Goal: Task Accomplishment & Management: Complete application form

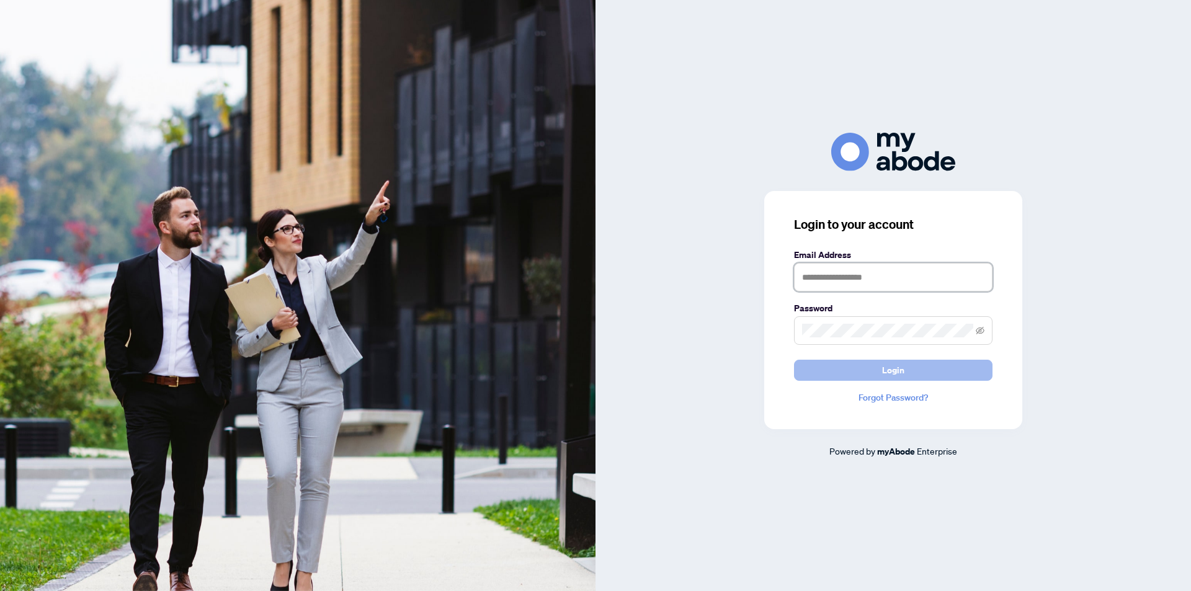
type input "**********"
click at [880, 370] on button "Login" at bounding box center [893, 370] width 198 height 21
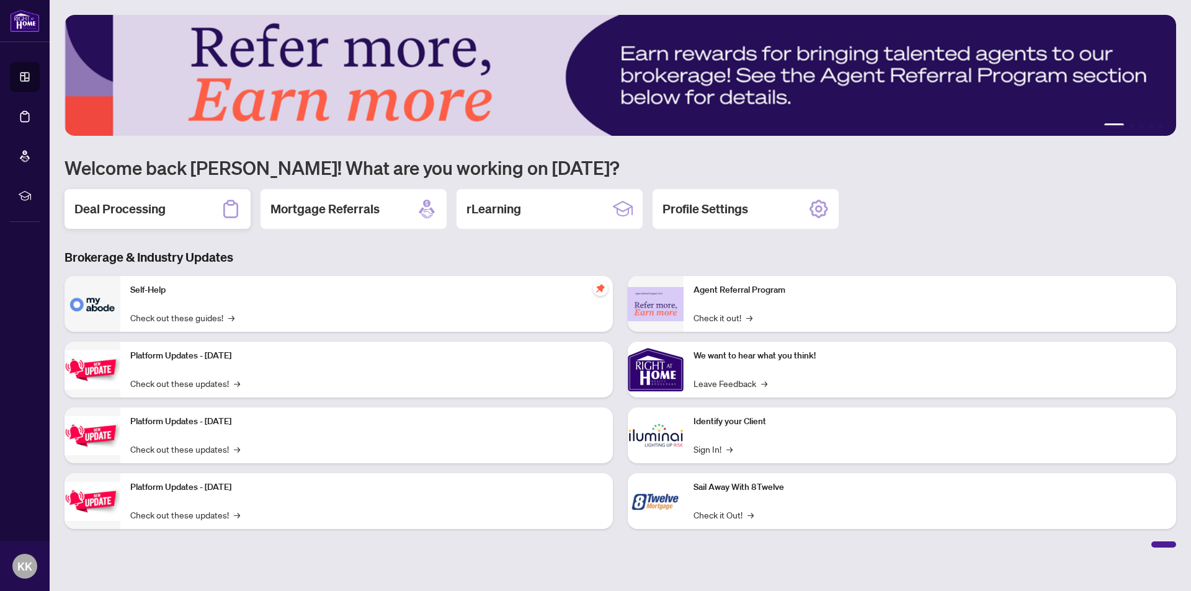
click at [133, 208] on h2 "Deal Processing" at bounding box center [119, 208] width 91 height 17
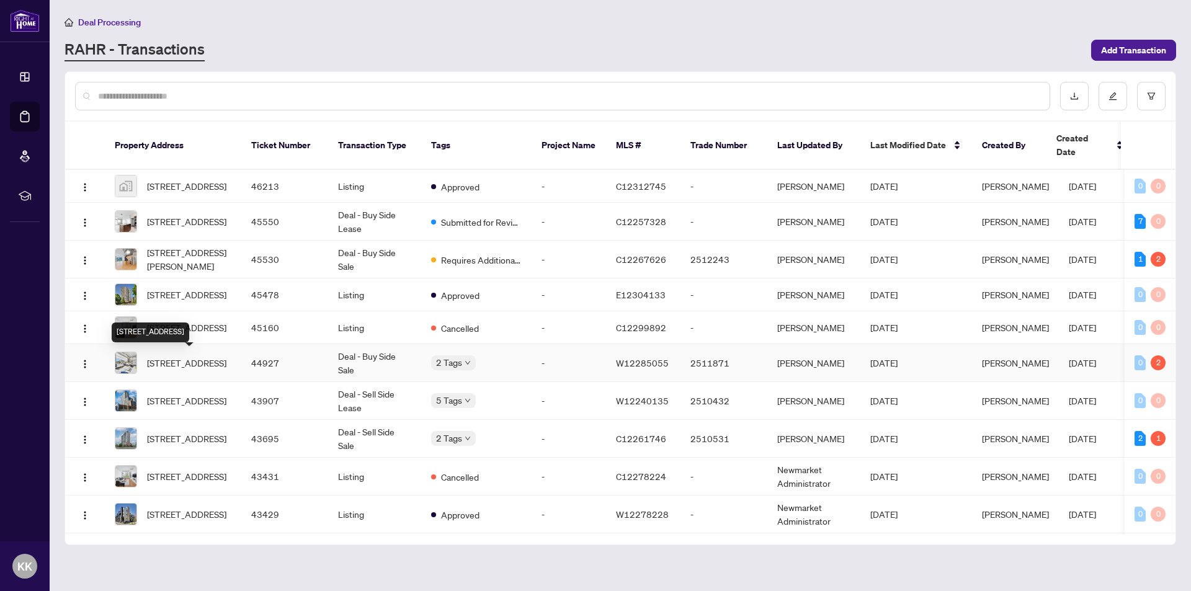
click at [203, 358] on span "211-1001 Roselawn Ave, Toronto, Ontario M6B 4M4, Canada" at bounding box center [186, 363] width 79 height 14
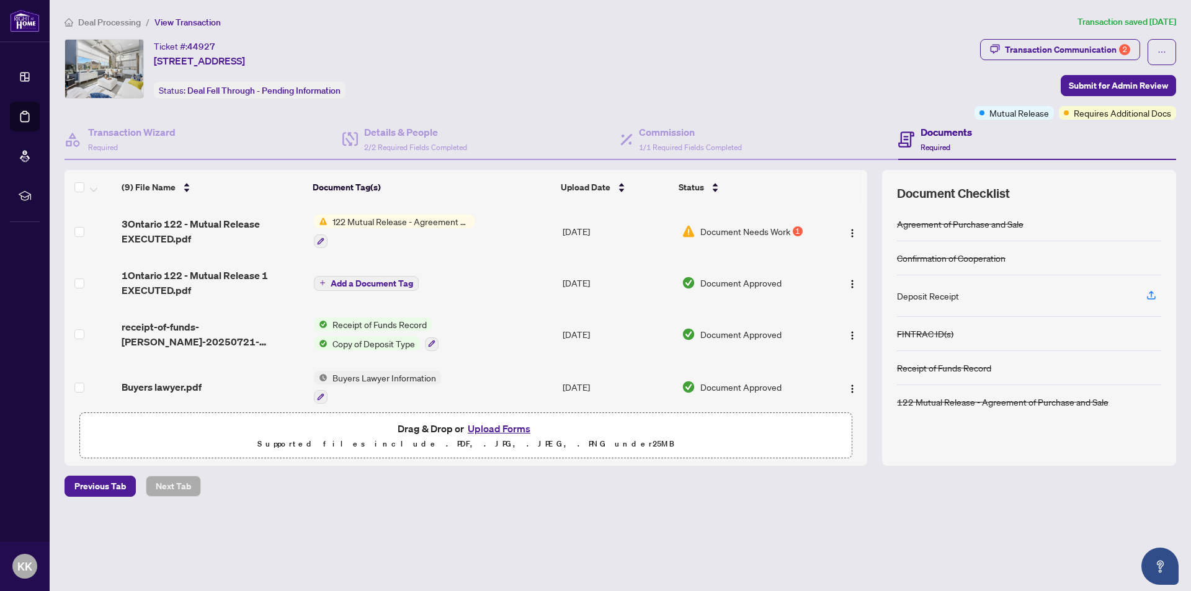
click at [753, 233] on span "Document Needs Work" at bounding box center [745, 232] width 90 height 14
click at [494, 428] on button "Upload Forms" at bounding box center [499, 429] width 70 height 16
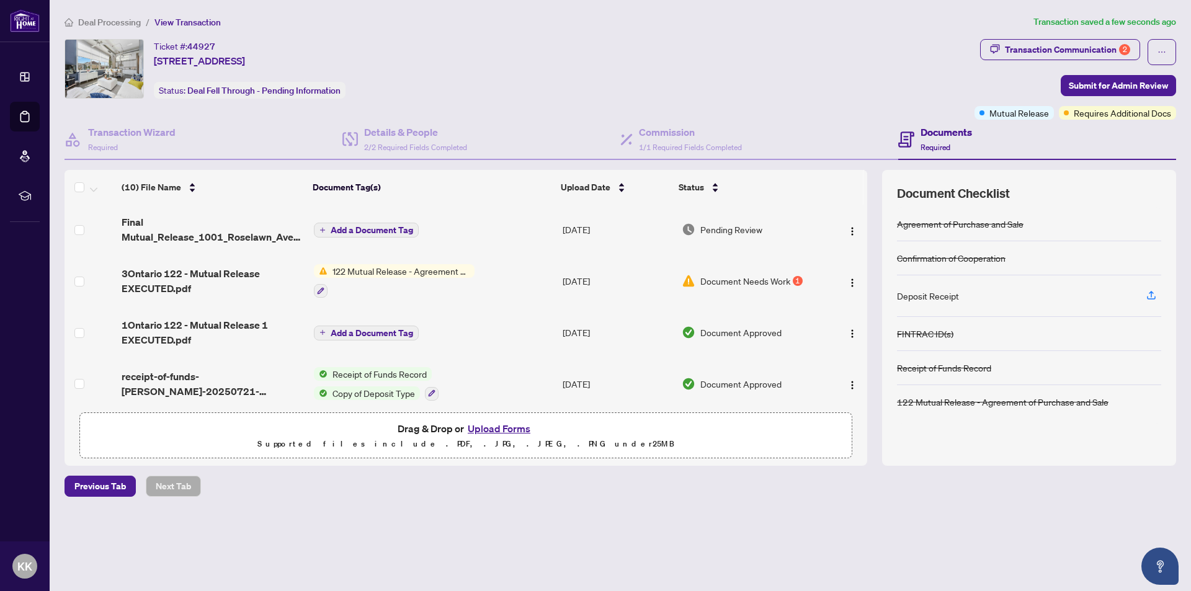
click at [490, 428] on button "Upload Forms" at bounding box center [499, 429] width 70 height 16
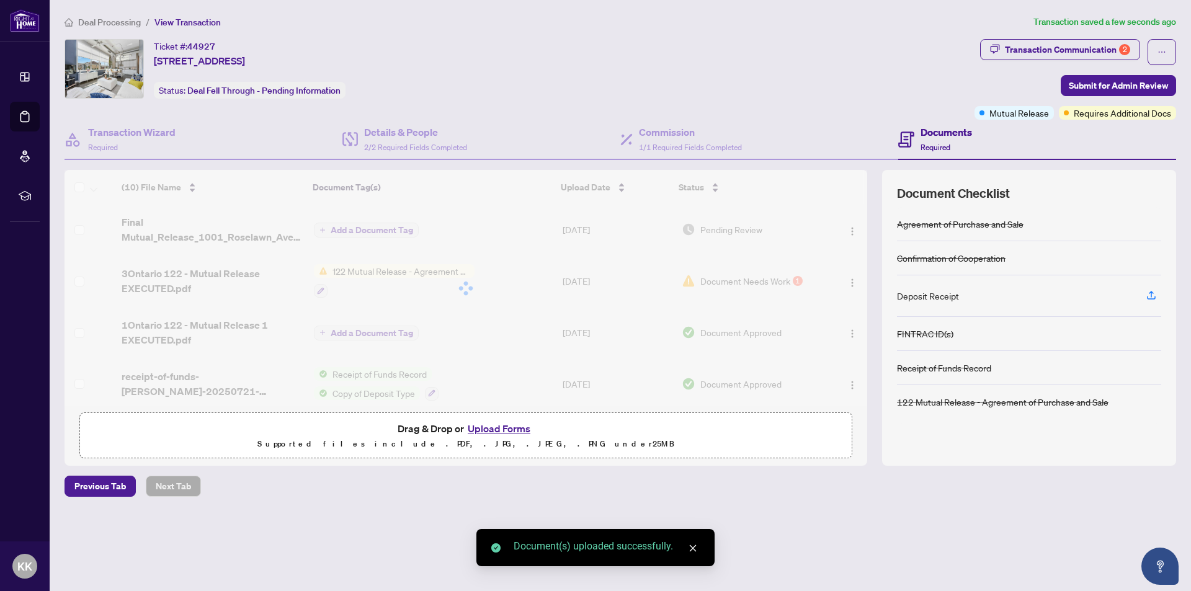
click at [348, 228] on div "(10) File Name Document Tag(s) Upload Date Status Final Mutual_Release_1001_Ros…" at bounding box center [466, 288] width 803 height 236
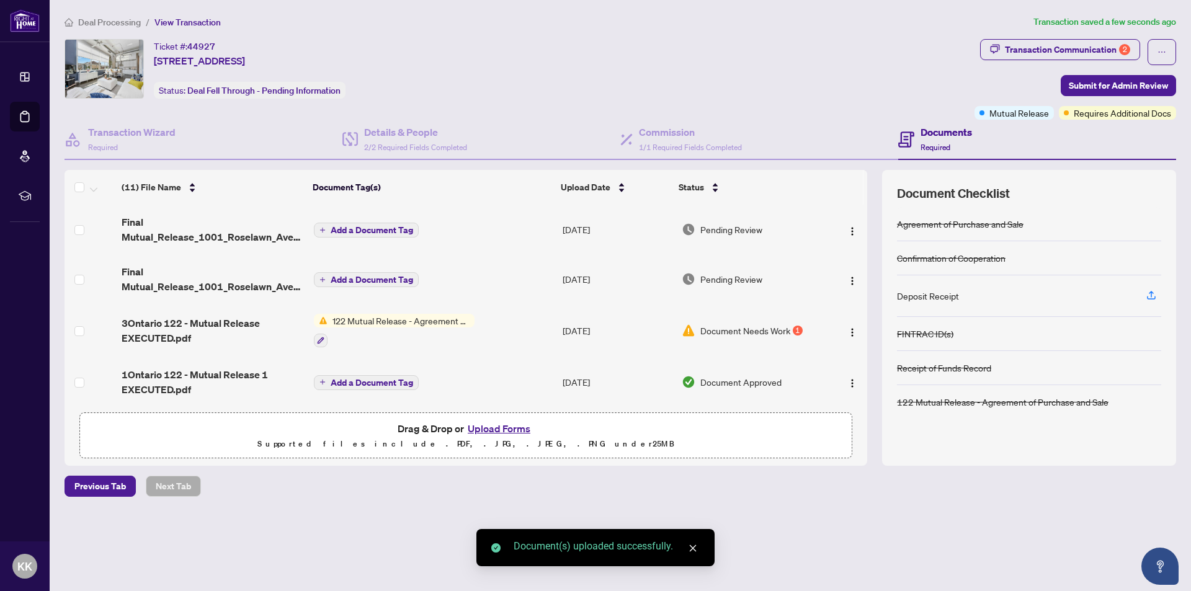
click at [348, 228] on span "Add a Document Tag" at bounding box center [372, 230] width 82 height 9
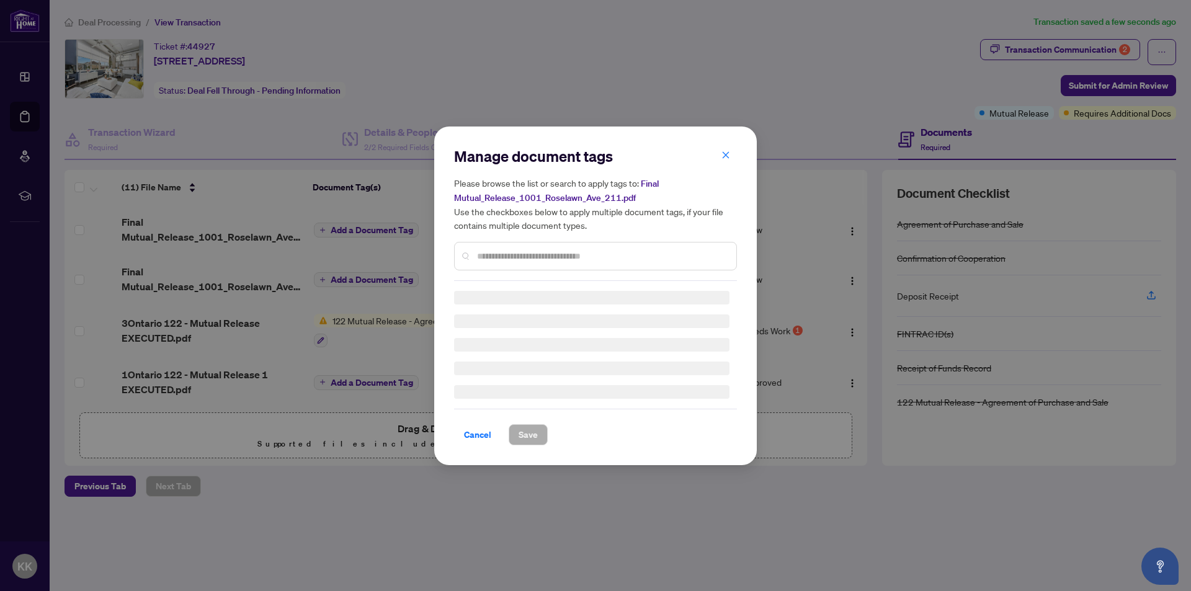
click at [492, 255] on input "text" at bounding box center [601, 256] width 249 height 14
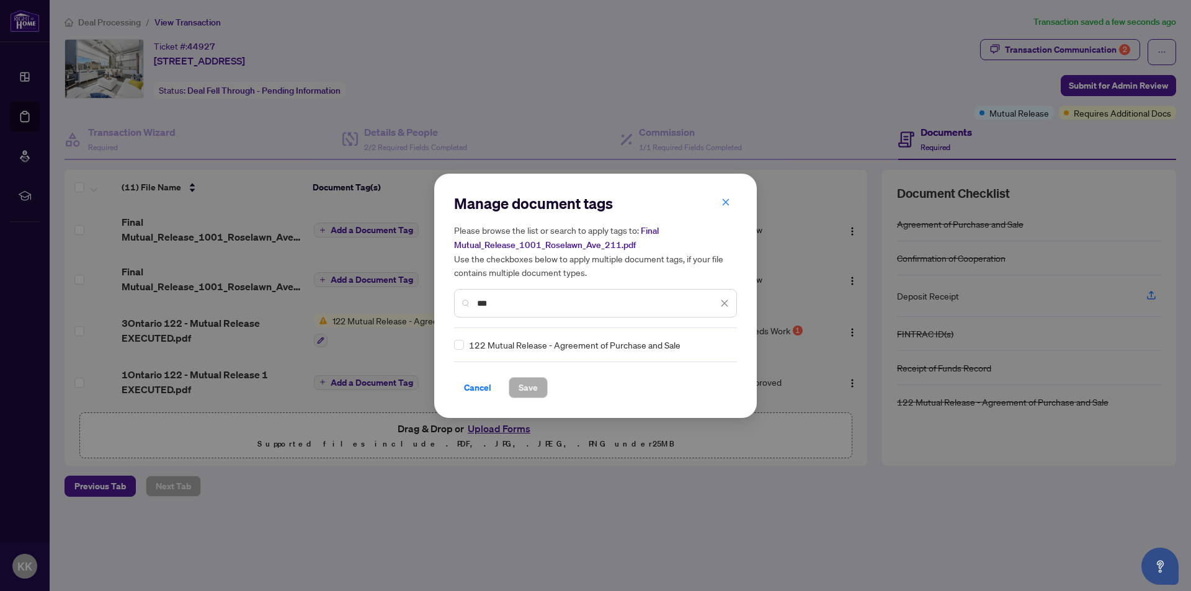
type input "***"
click at [526, 384] on span "Save" at bounding box center [527, 388] width 19 height 20
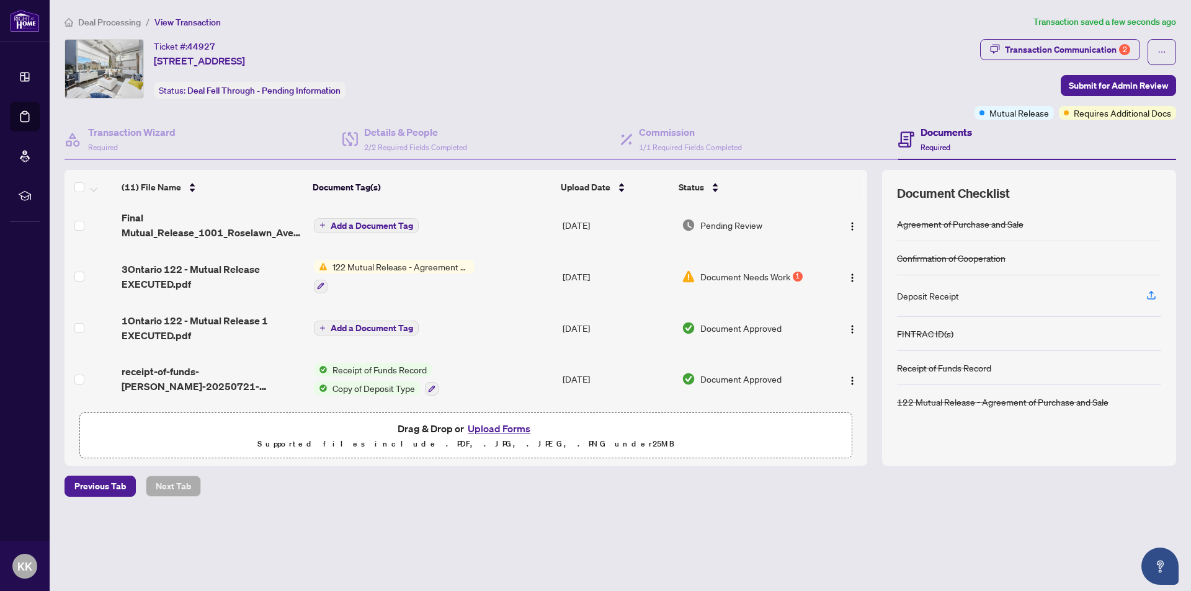
scroll to position [124, 0]
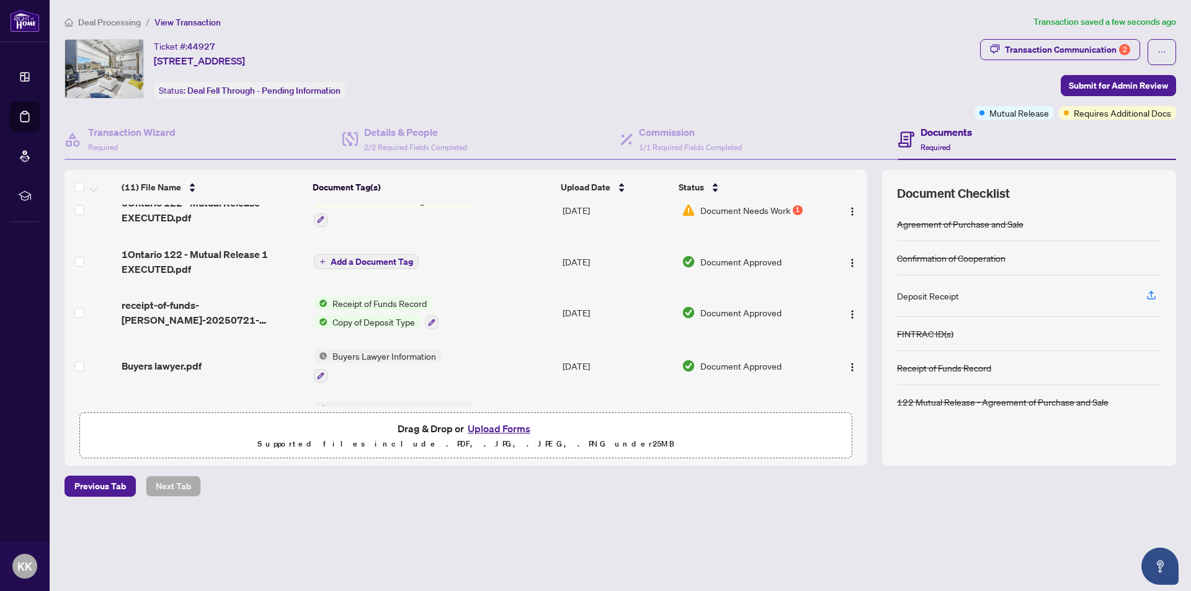
click at [514, 424] on button "Upload Forms" at bounding box center [499, 429] width 70 height 16
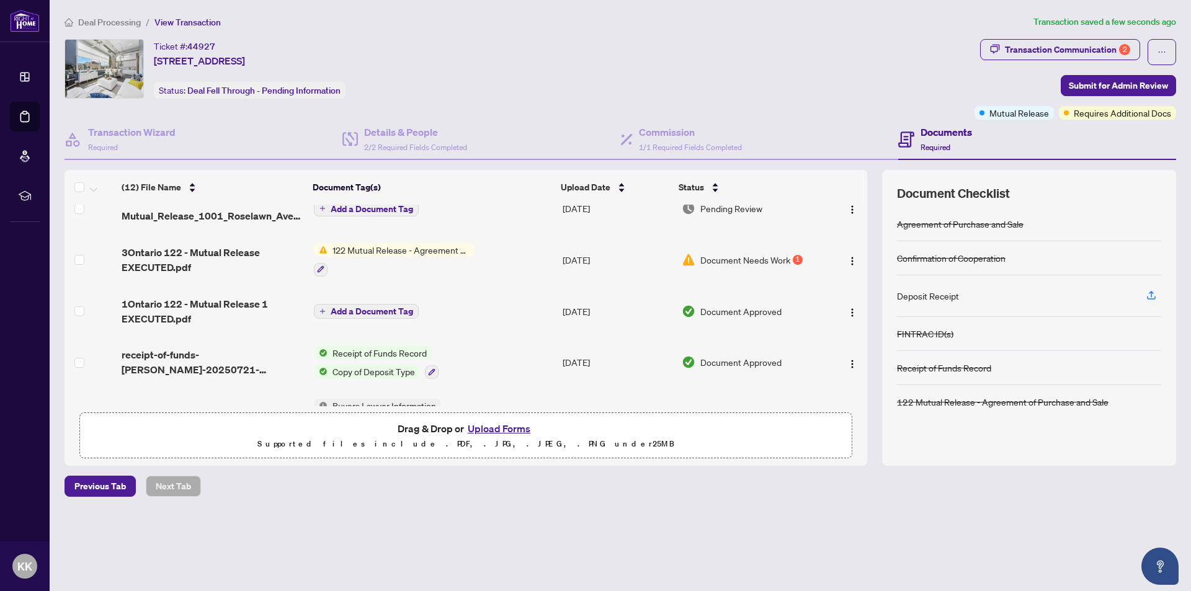
click at [358, 209] on span "Add a Document Tag" at bounding box center [372, 209] width 82 height 9
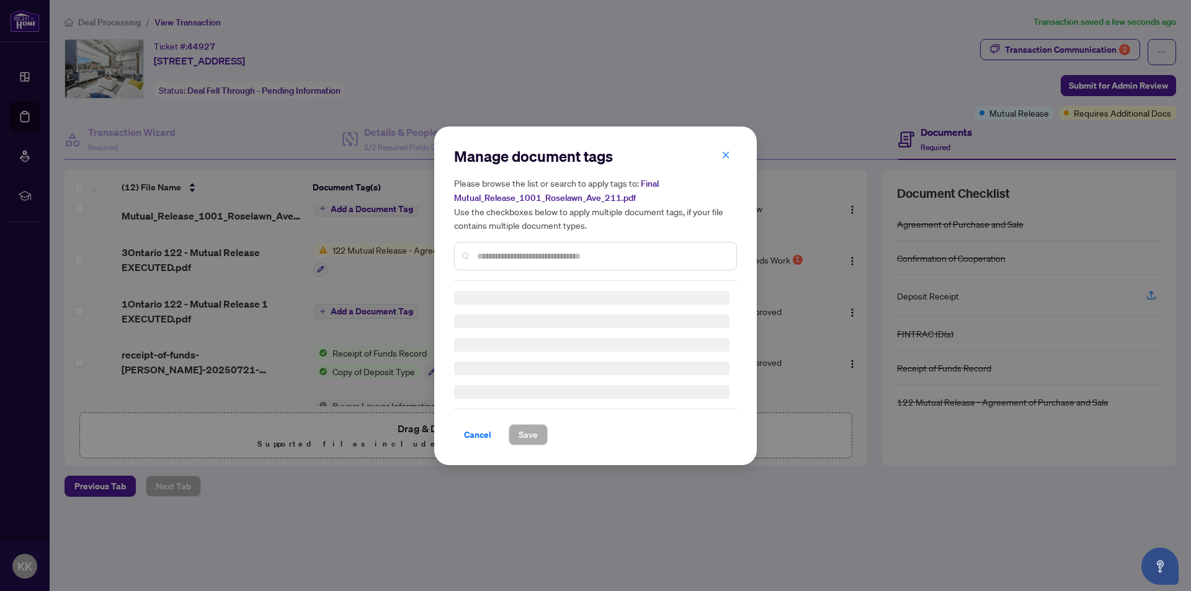
click at [484, 257] on input "text" at bounding box center [601, 256] width 249 height 14
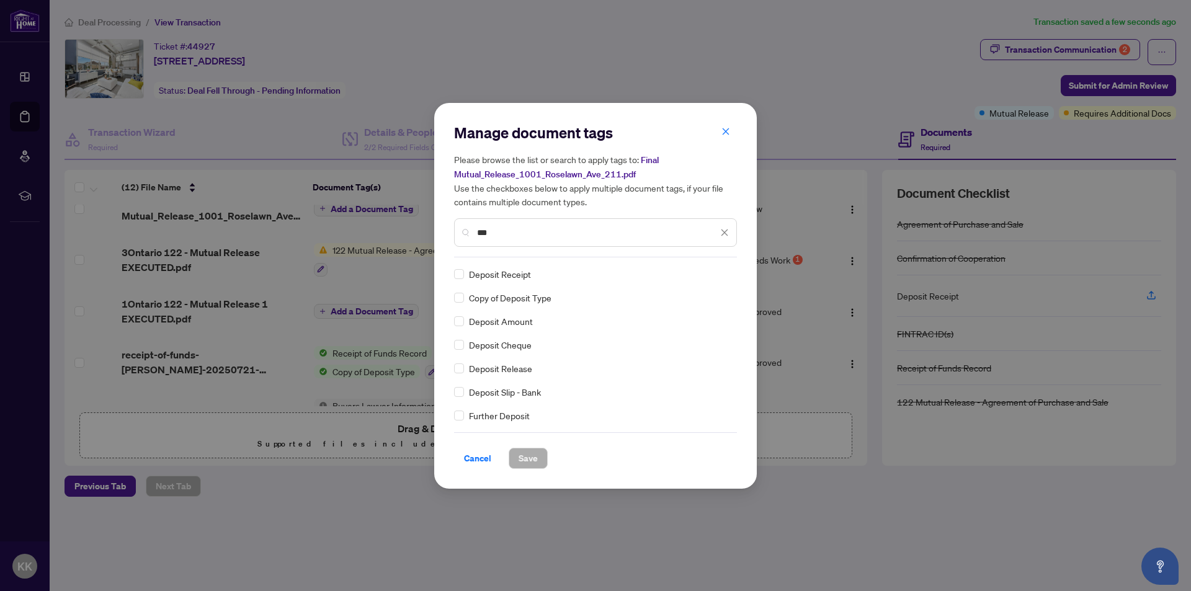
type input "***"
click at [523, 457] on span "Save" at bounding box center [527, 458] width 19 height 20
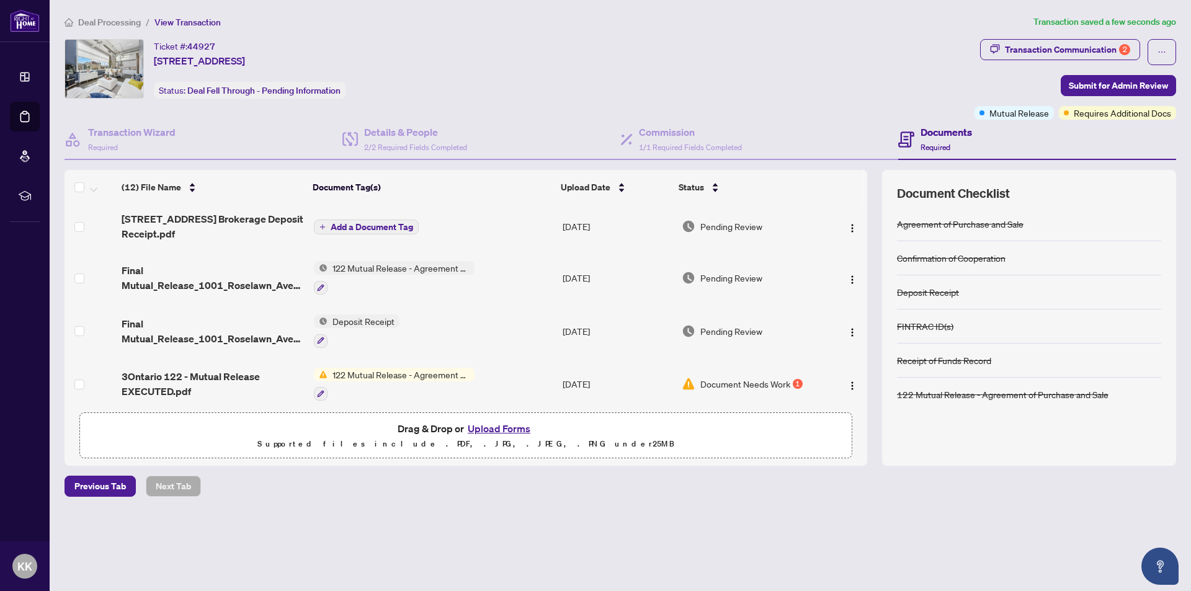
scroll to position [0, 0]
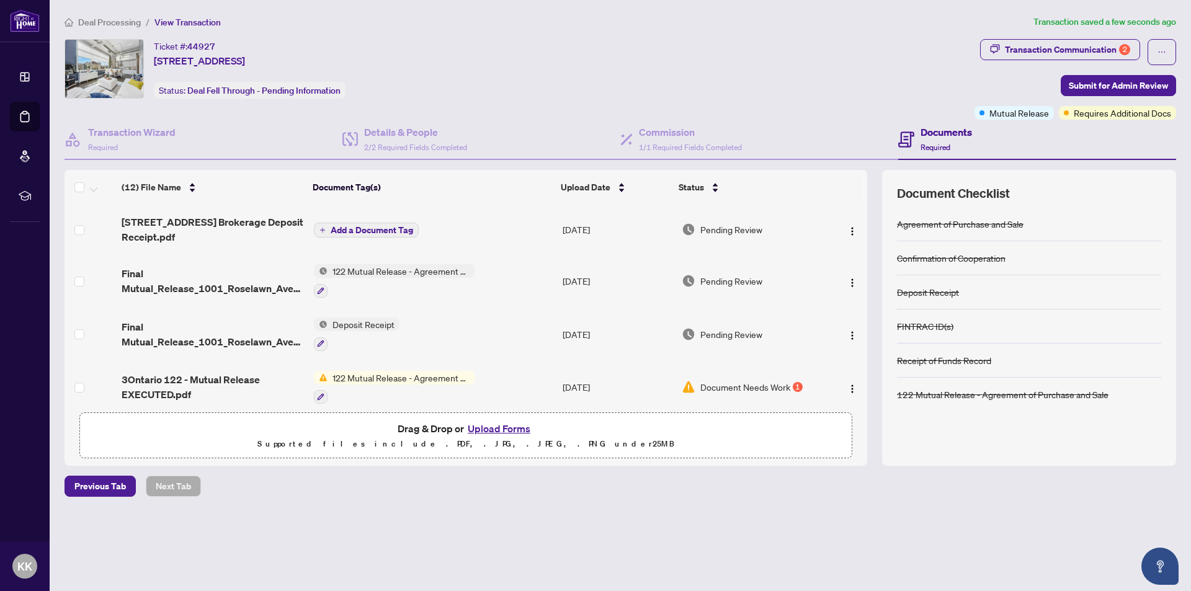
click at [355, 226] on span "Add a Document Tag" at bounding box center [372, 230] width 82 height 9
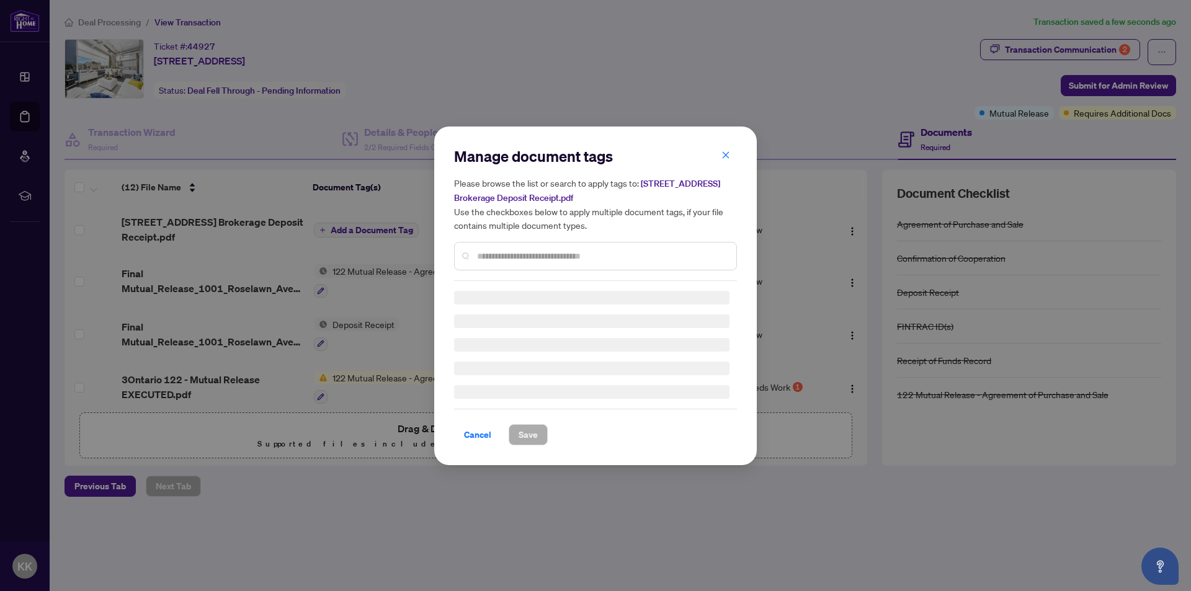
click at [491, 257] on input "text" at bounding box center [601, 256] width 249 height 14
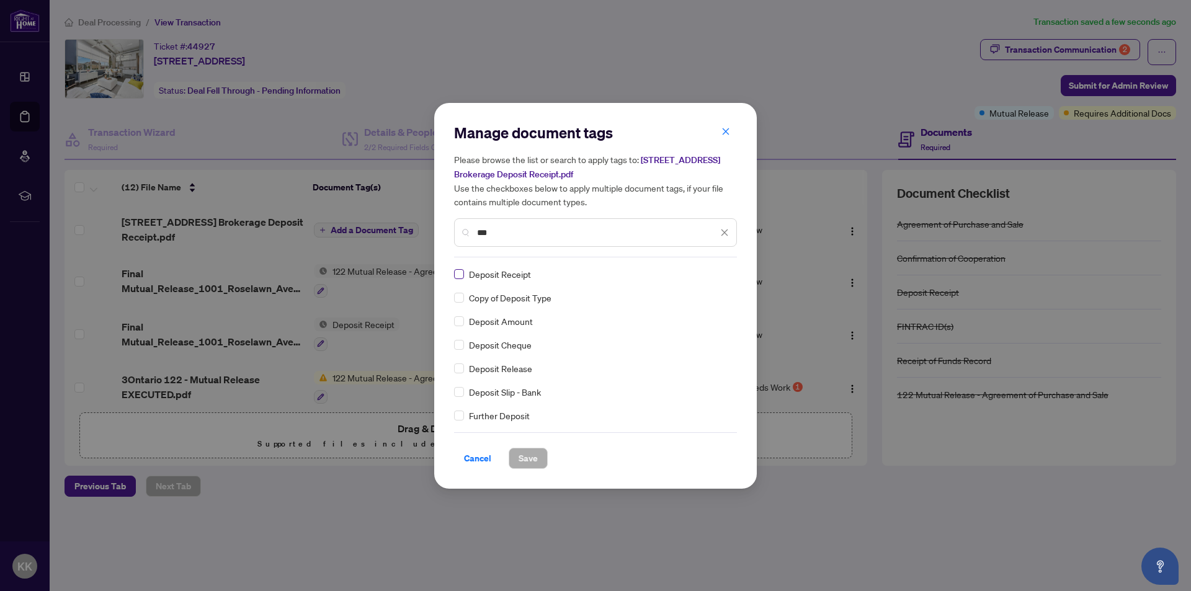
type input "***"
click at [527, 458] on span "Save" at bounding box center [527, 458] width 19 height 20
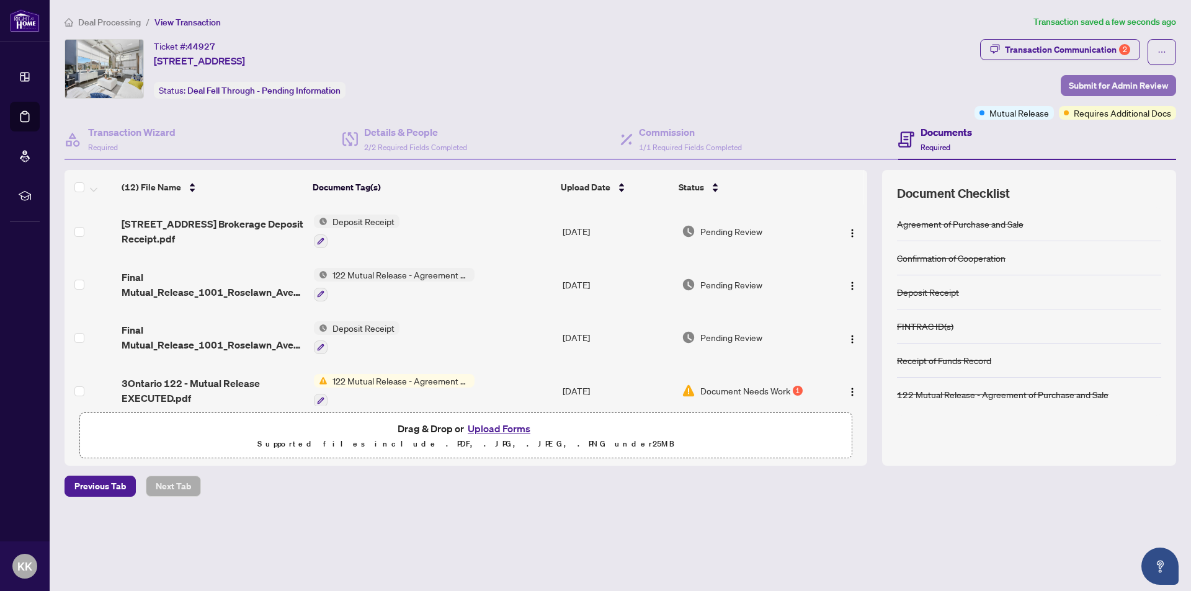
click at [1096, 81] on span "Submit for Admin Review" at bounding box center [1118, 86] width 99 height 20
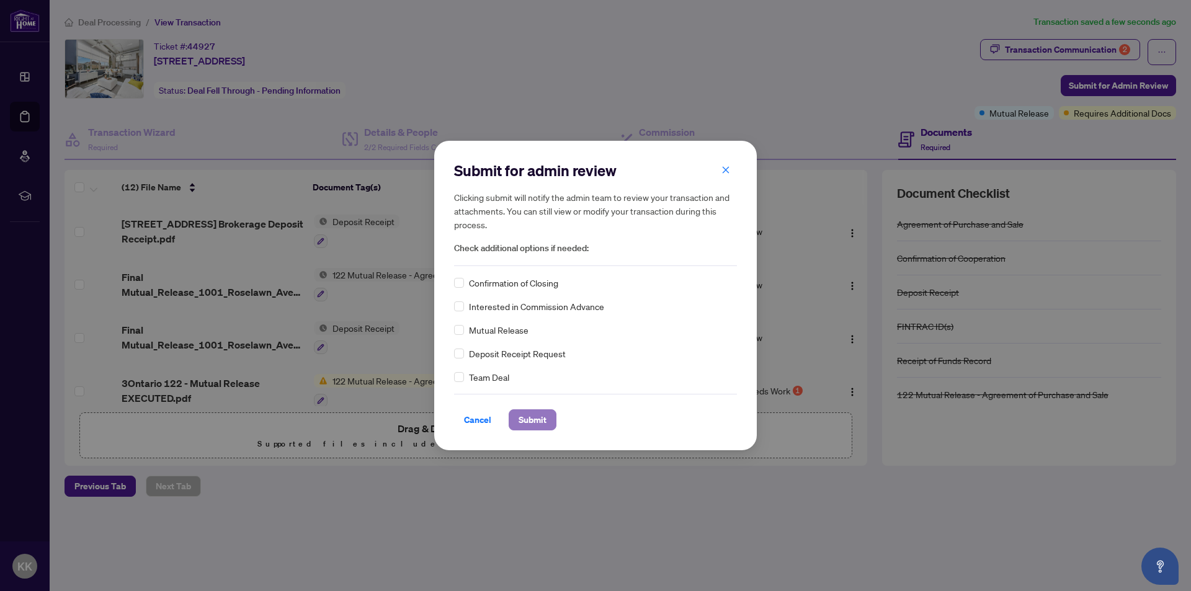
click at [533, 417] on span "Submit" at bounding box center [532, 420] width 28 height 20
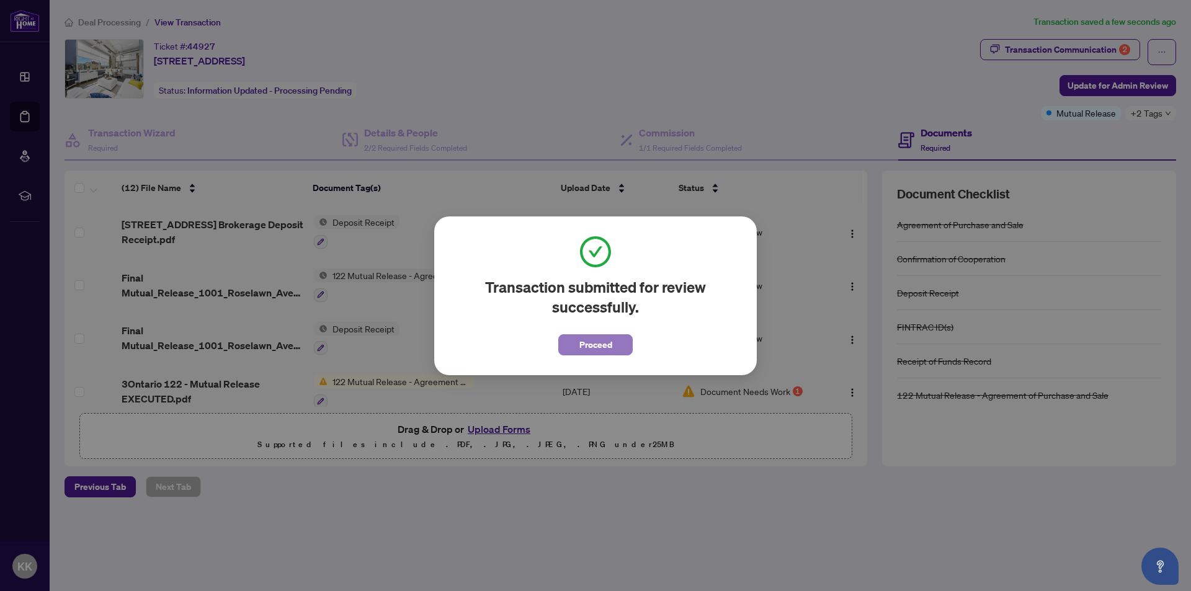
click at [582, 338] on span "Proceed" at bounding box center [595, 345] width 33 height 20
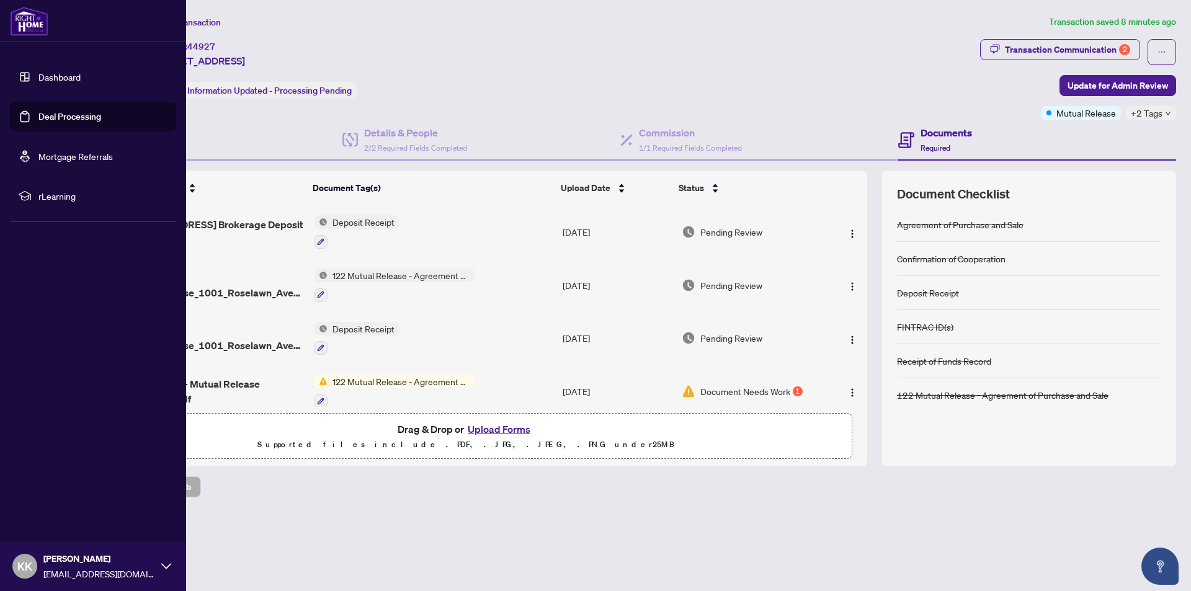
click at [60, 74] on link "Dashboard" at bounding box center [59, 76] width 42 height 11
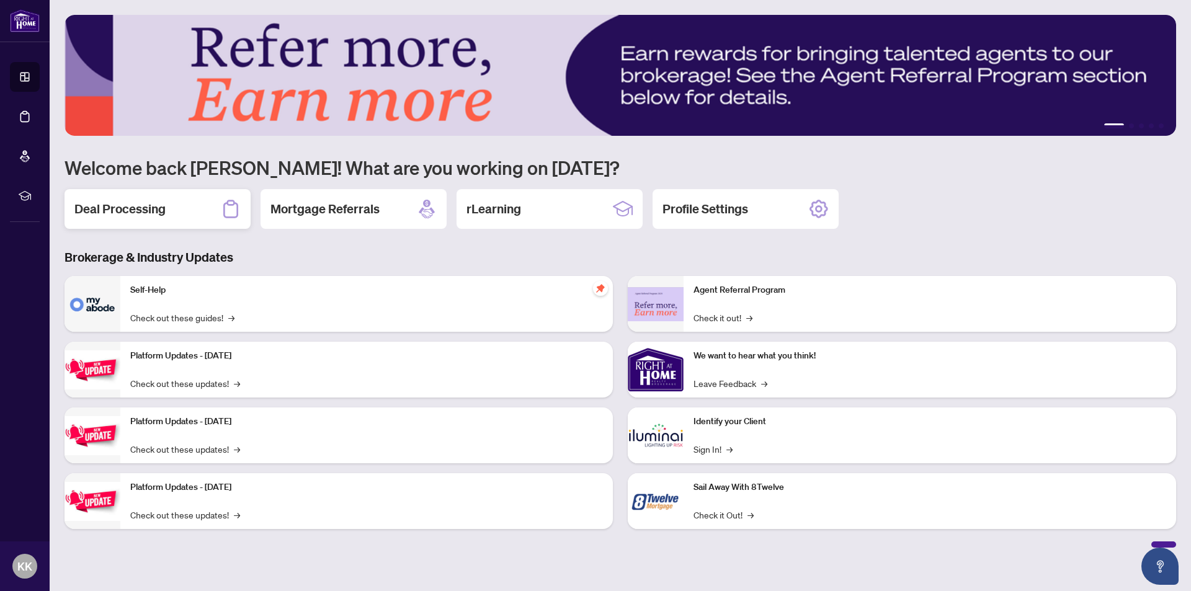
click at [114, 203] on h2 "Deal Processing" at bounding box center [119, 208] width 91 height 17
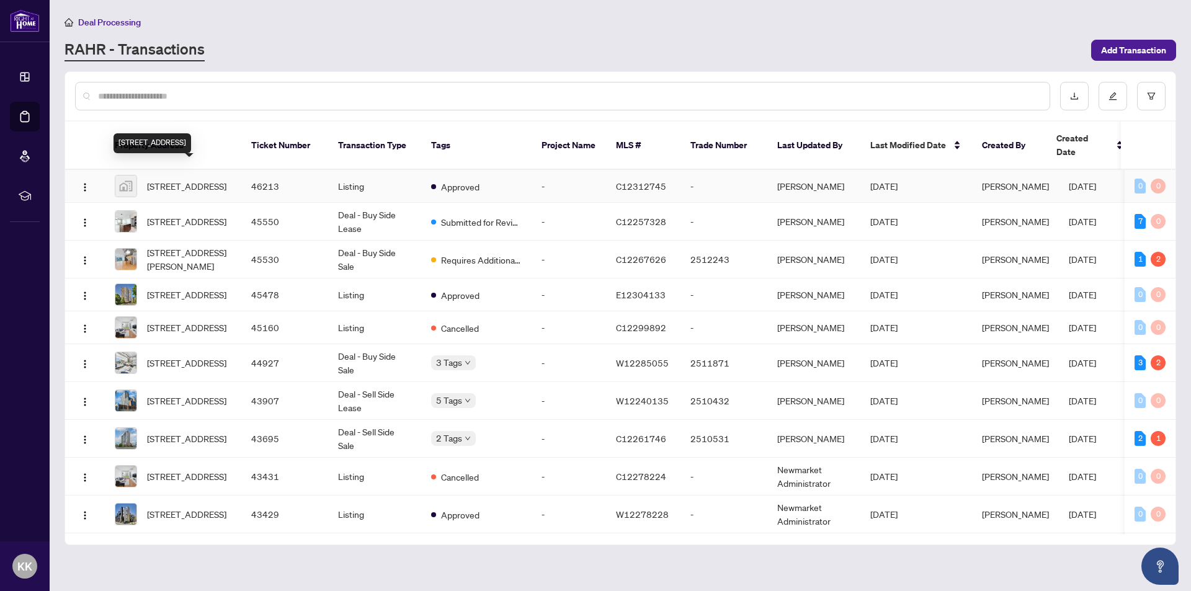
click at [189, 179] on span "504-628 Fleet Street, Toronto, ON, Canada" at bounding box center [186, 186] width 79 height 14
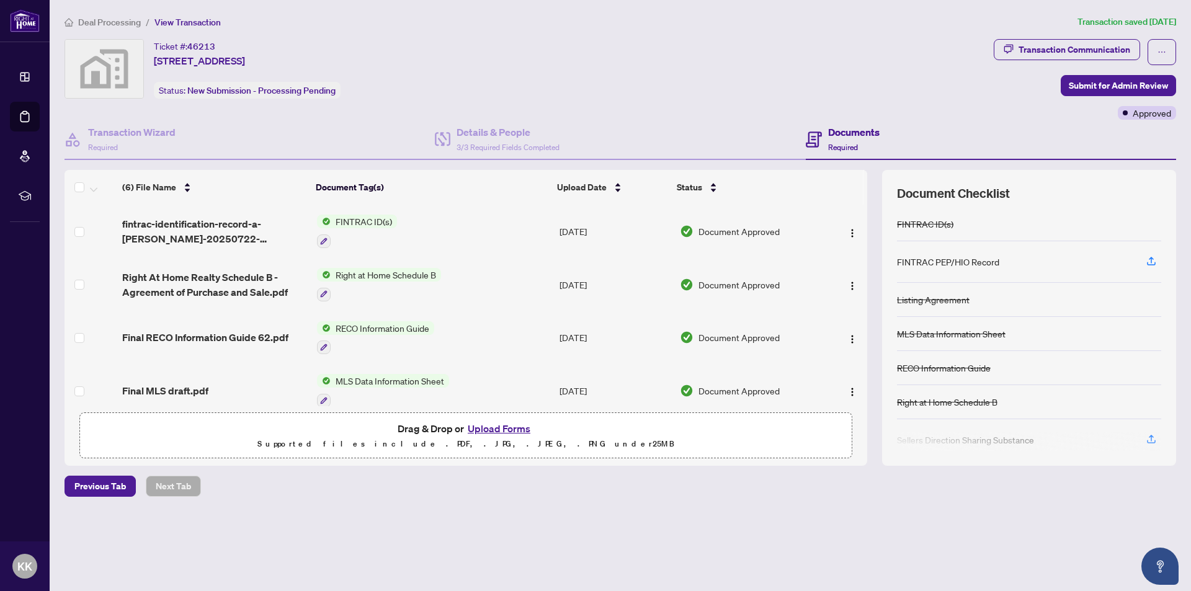
click at [496, 423] on button "Upload Forms" at bounding box center [499, 429] width 70 height 16
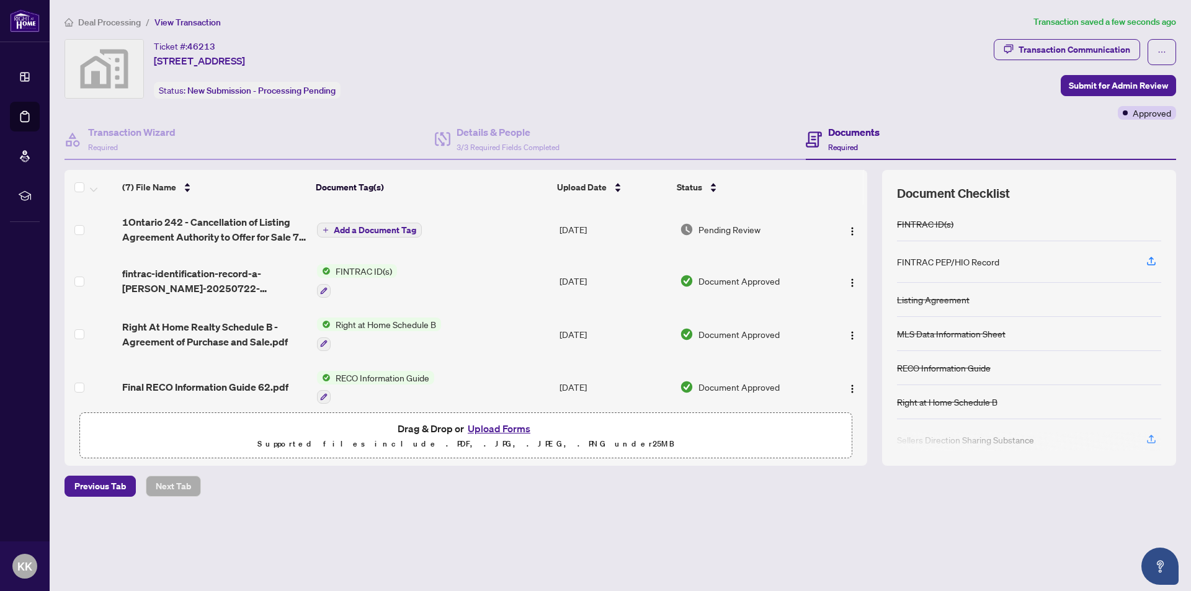
click at [361, 227] on span "Add a Document Tag" at bounding box center [375, 230] width 82 height 9
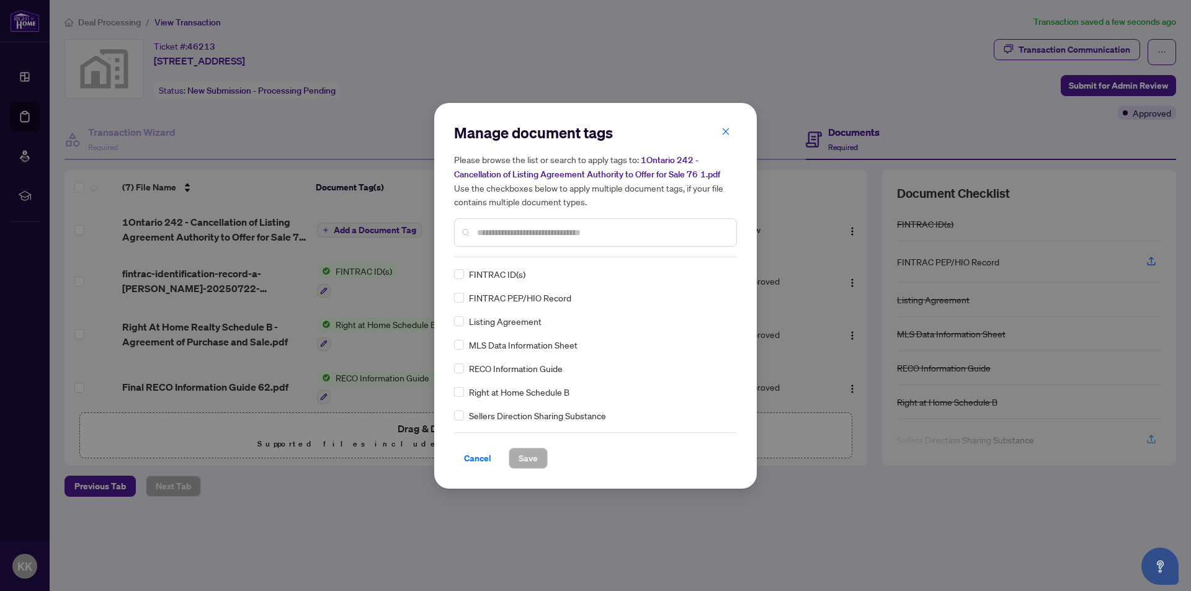
click at [492, 231] on input "text" at bounding box center [601, 233] width 249 height 14
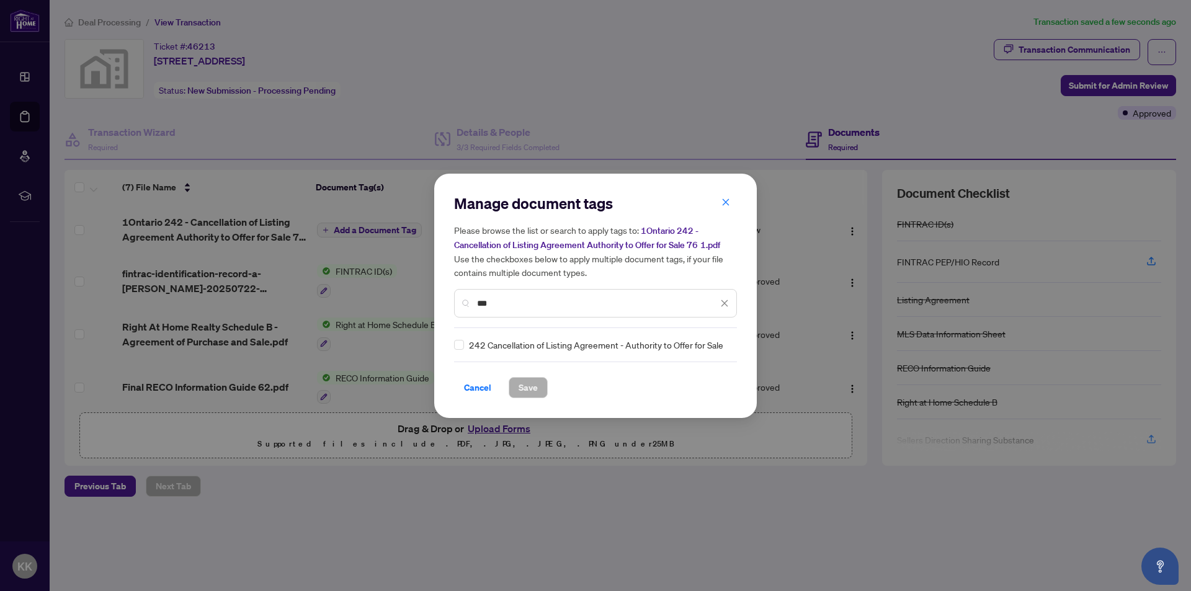
type input "***"
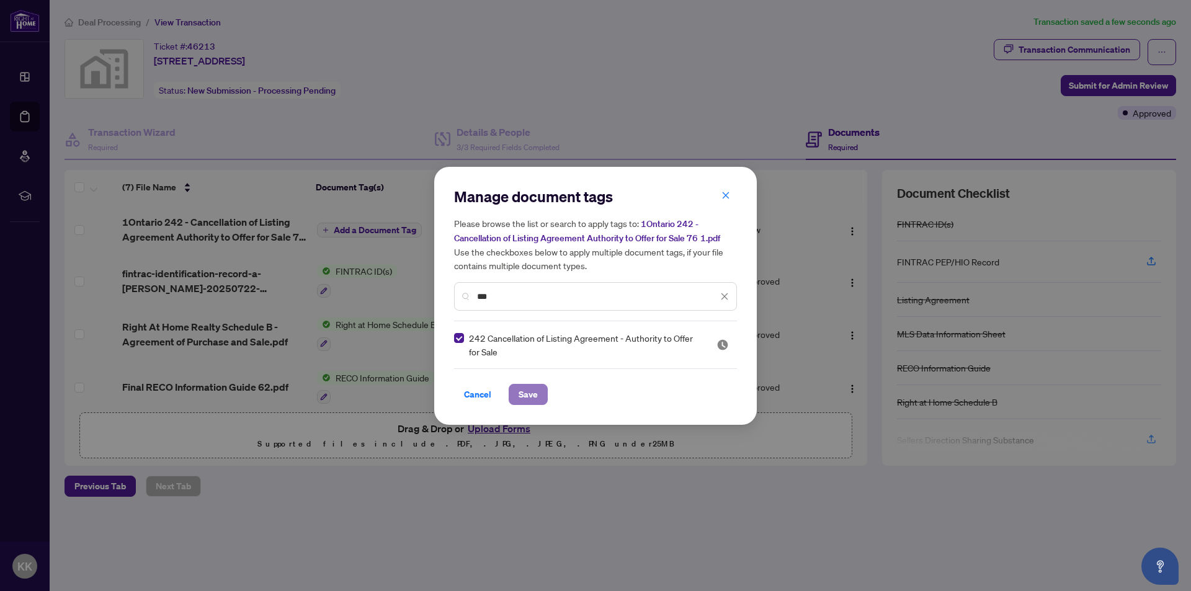
click at [536, 391] on span "Save" at bounding box center [527, 395] width 19 height 20
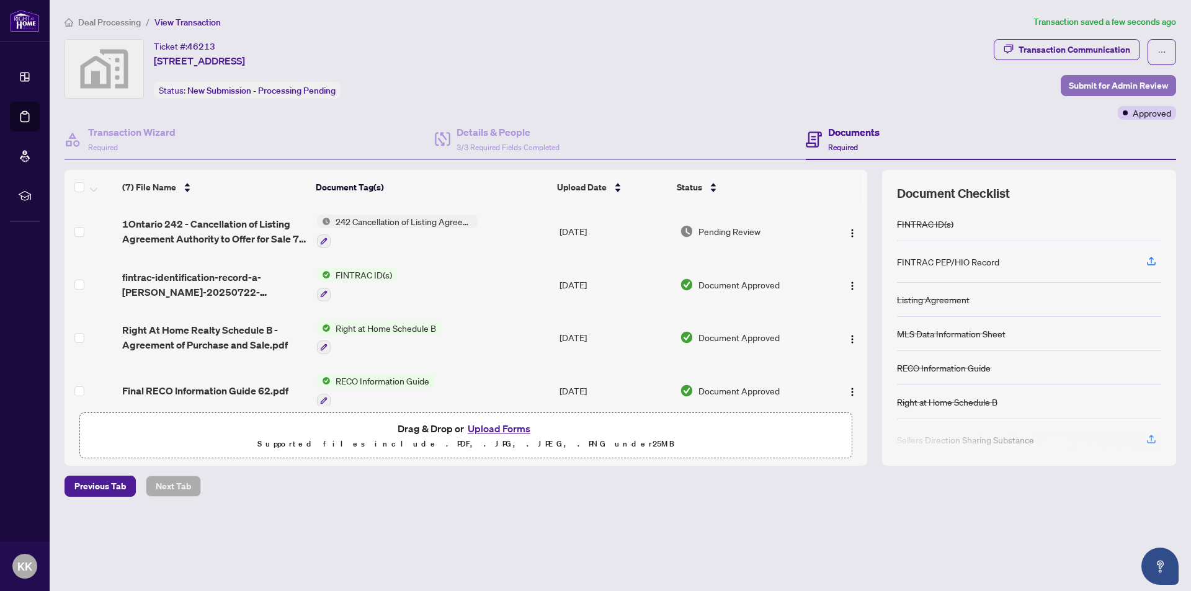
click at [1100, 83] on span "Submit for Admin Review" at bounding box center [1118, 86] width 99 height 20
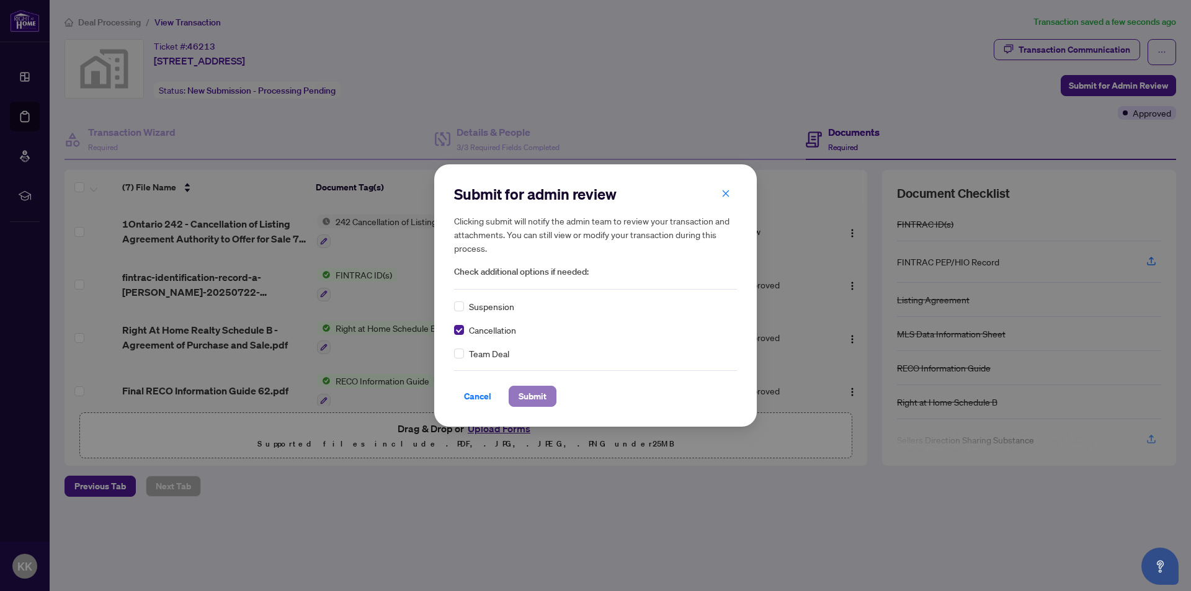
click at [533, 398] on span "Submit" at bounding box center [532, 396] width 28 height 20
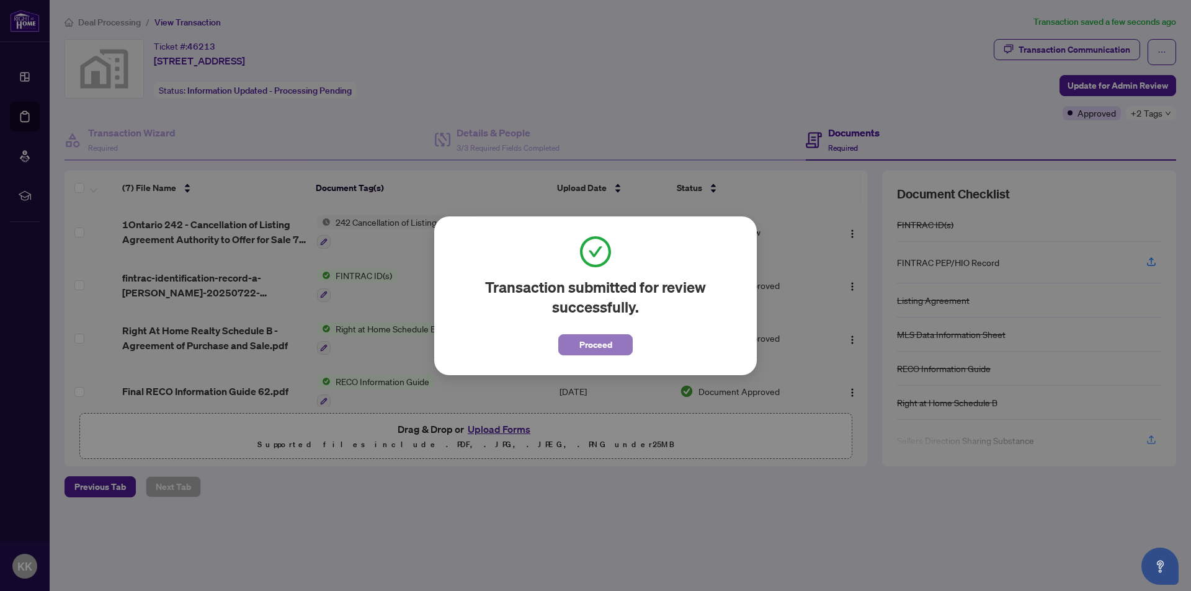
click at [601, 347] on span "Proceed" at bounding box center [595, 345] width 33 height 20
